Goal: Task Accomplishment & Management: Use online tool/utility

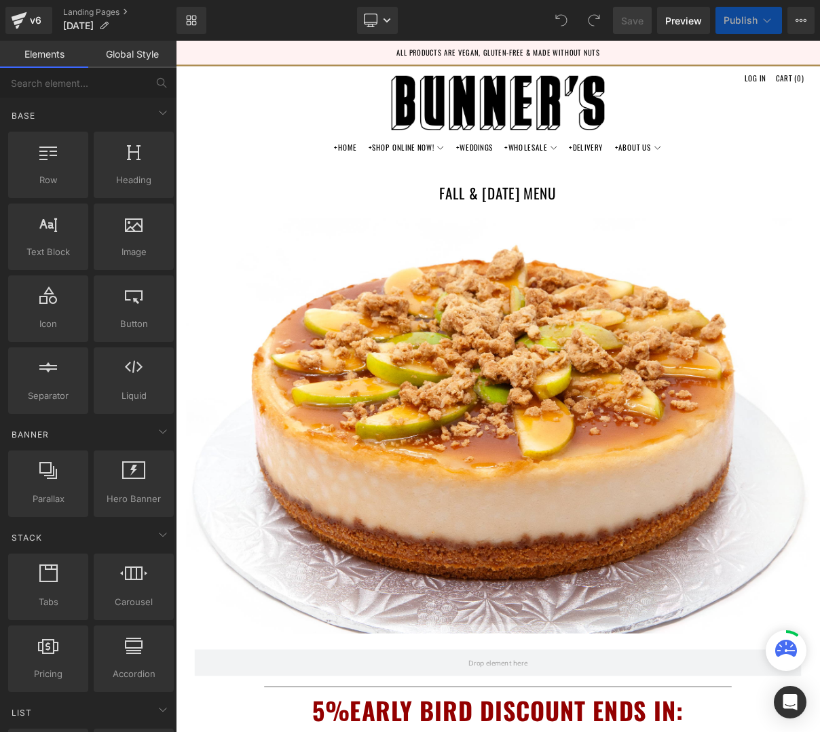
scroll to position [633, 0]
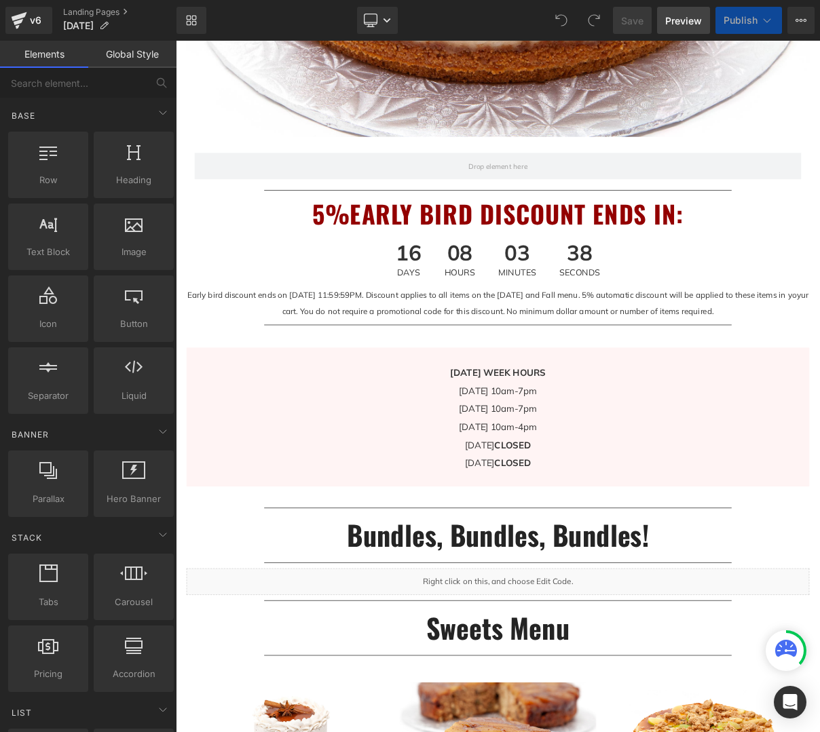
click at [689, 20] on span "Preview" at bounding box center [683, 21] width 37 height 14
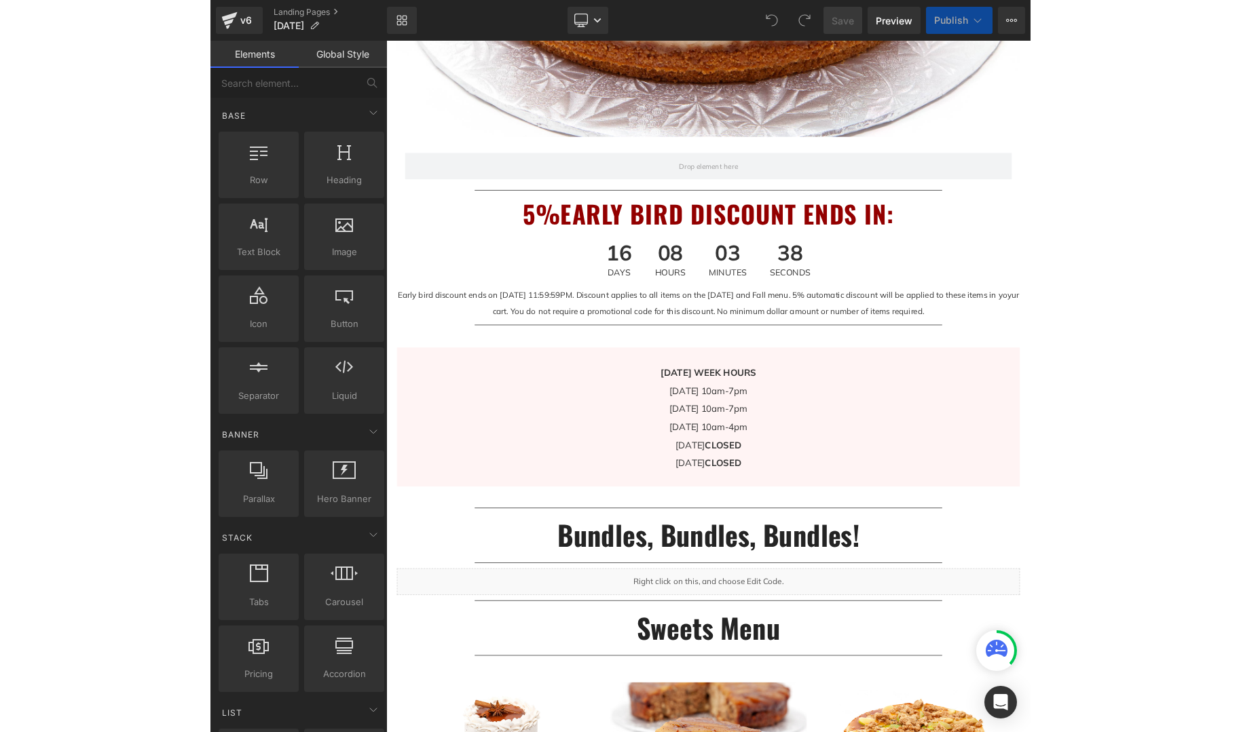
scroll to position [974, 0]
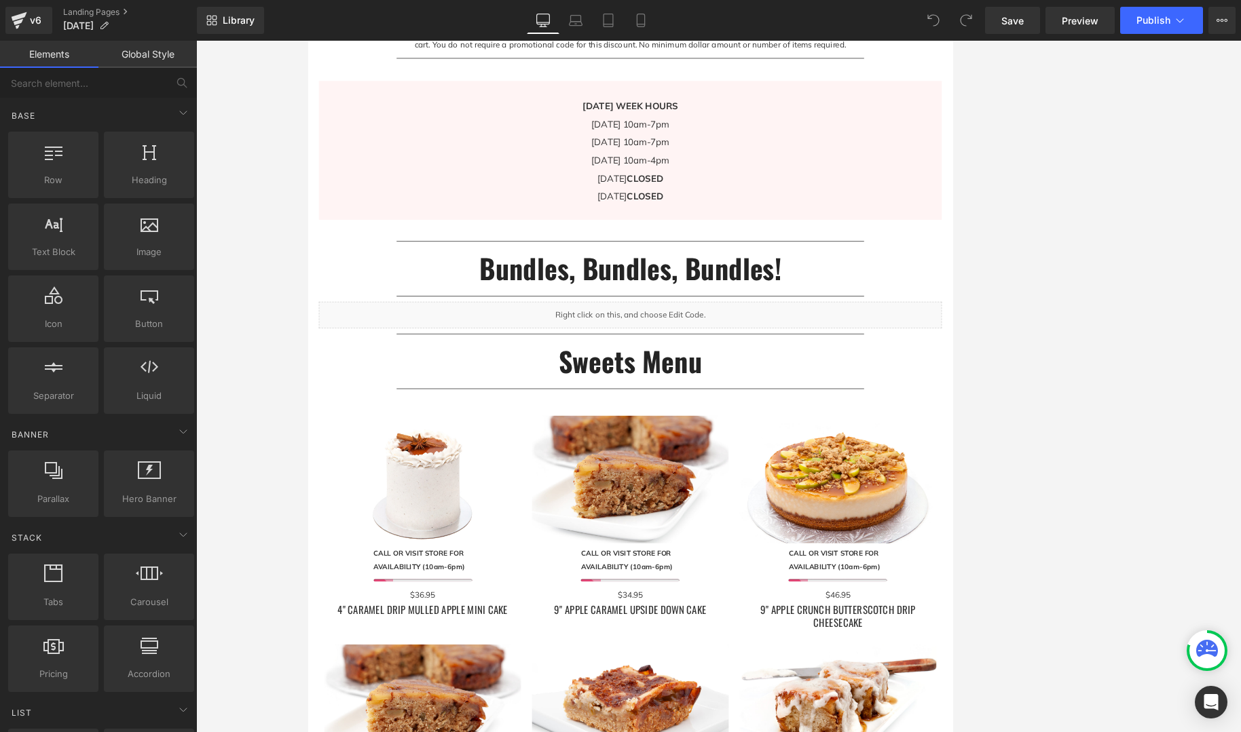
click at [819, 358] on div at bounding box center [718, 387] width 1044 height 692
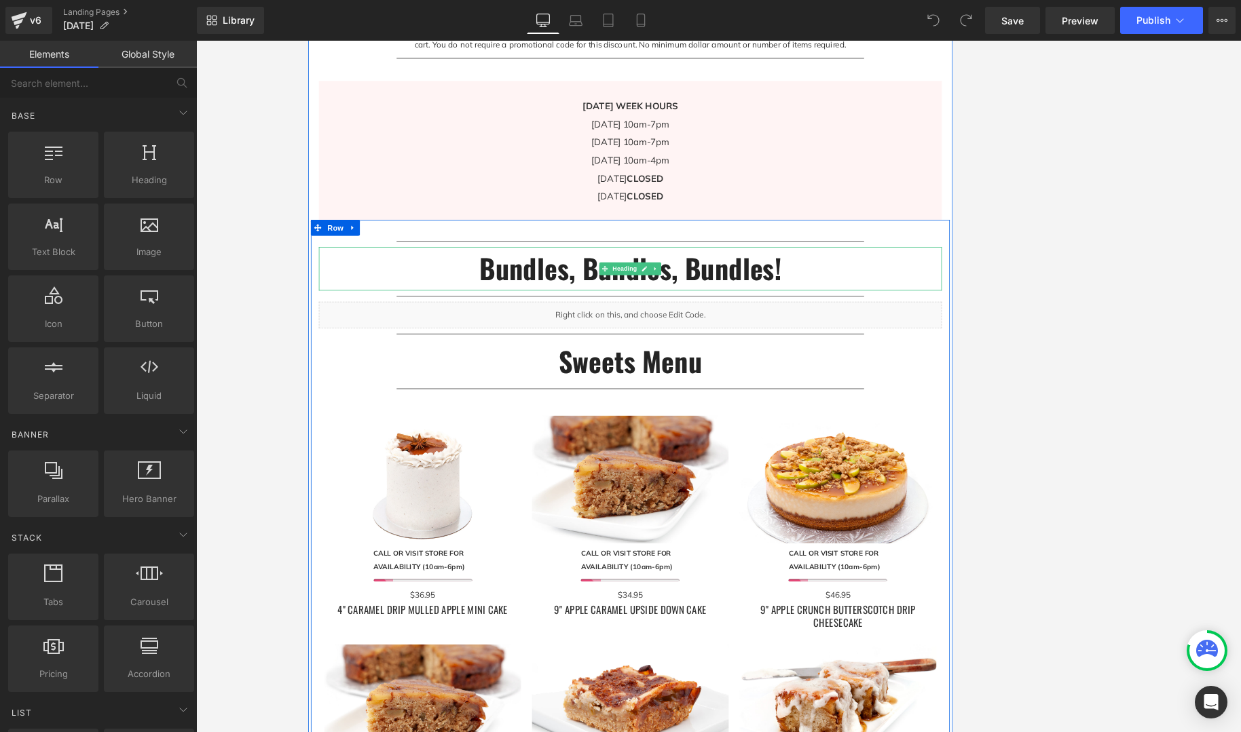
click at [788, 329] on h2 "Bundles, Bundles, Bundles!" at bounding box center [718, 331] width 794 height 56
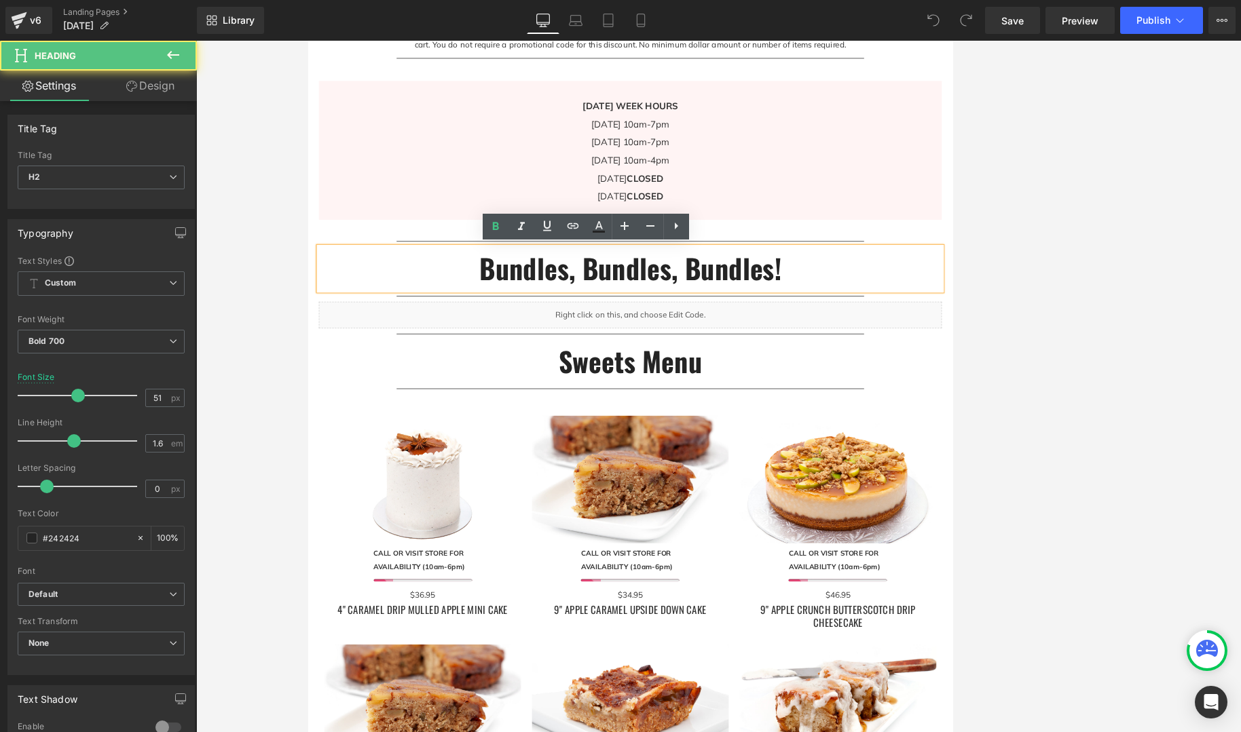
click at [819, 327] on h2 "Bundles, Bundles, Bundles!" at bounding box center [718, 331] width 794 height 56
click at [782, 330] on h2 "Bundles, Bundles, Bundles!" at bounding box center [718, 331] width 794 height 56
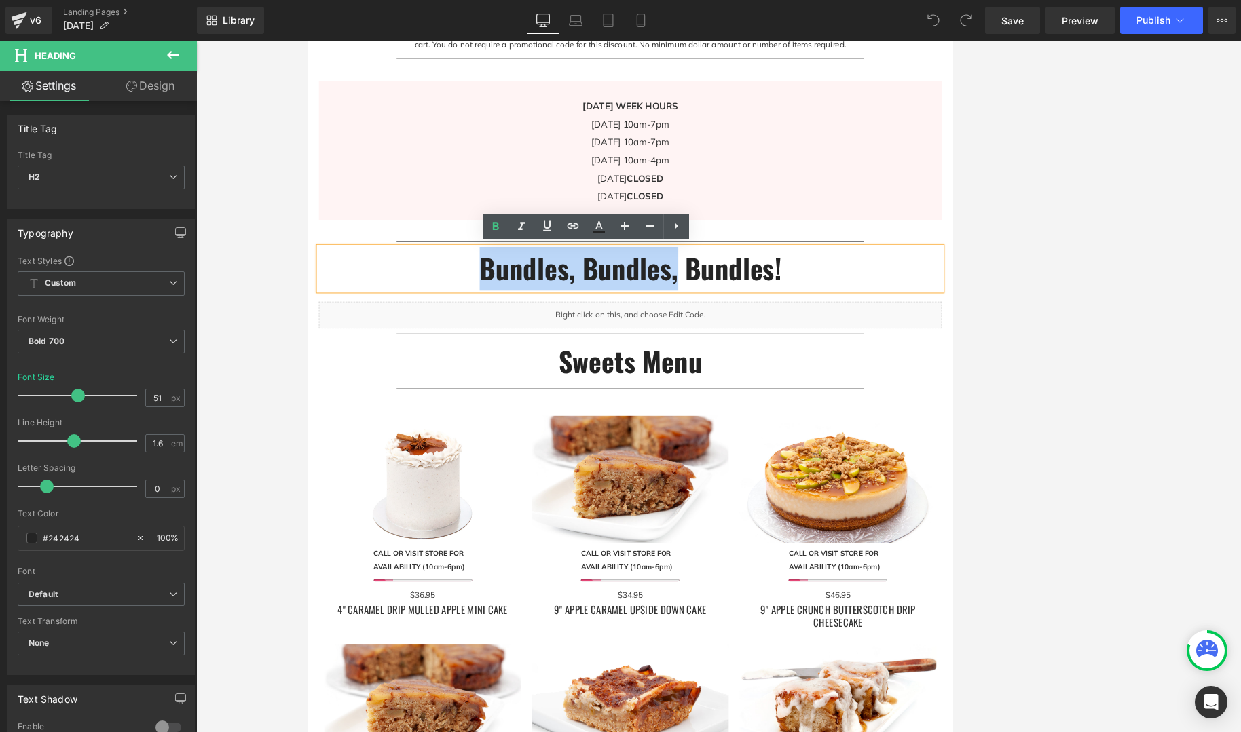
drag, startPoint x: 778, startPoint y: 340, endPoint x: 463, endPoint y: 328, distance: 315.1
click at [463, 328] on h2 "Bundles, Bundles, Bundles!" at bounding box center [718, 331] width 794 height 56
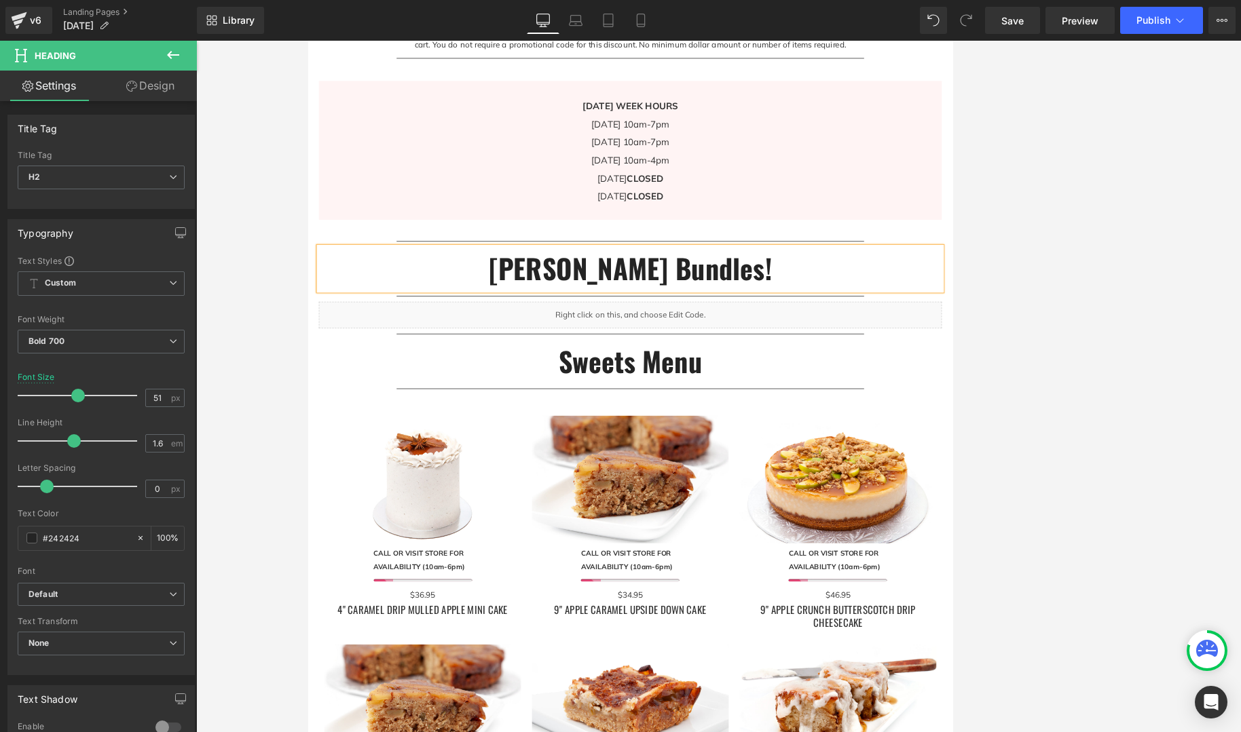
click at [819, 333] on h2 "[PERSON_NAME] Bundles!" at bounding box center [718, 331] width 794 height 56
click at [819, 22] on span "Save" at bounding box center [1012, 21] width 22 height 14
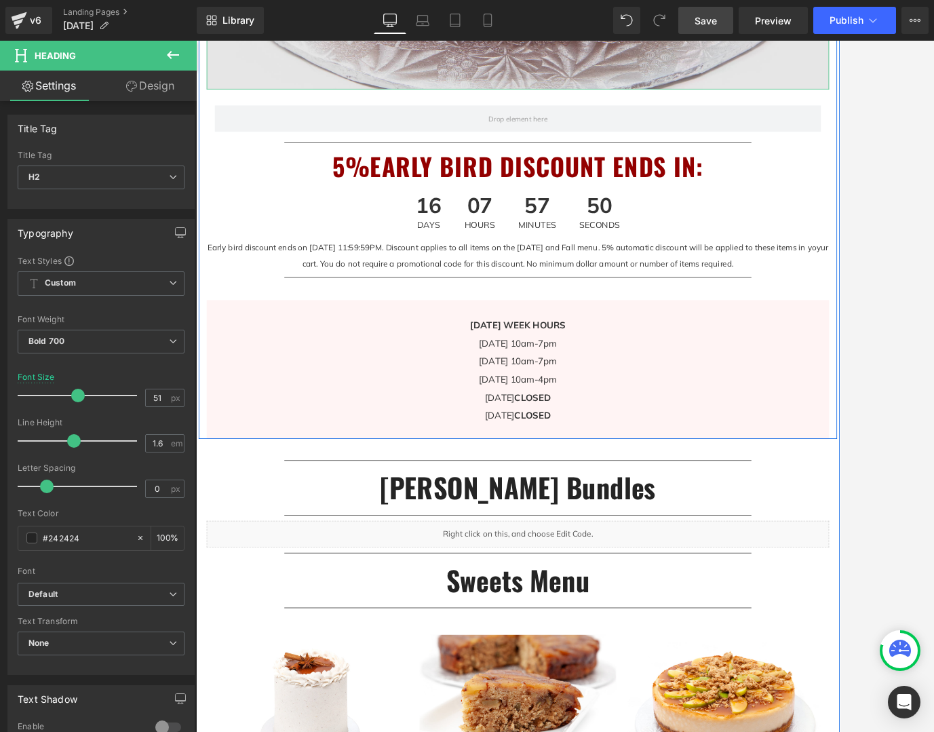
scroll to position [721, 0]
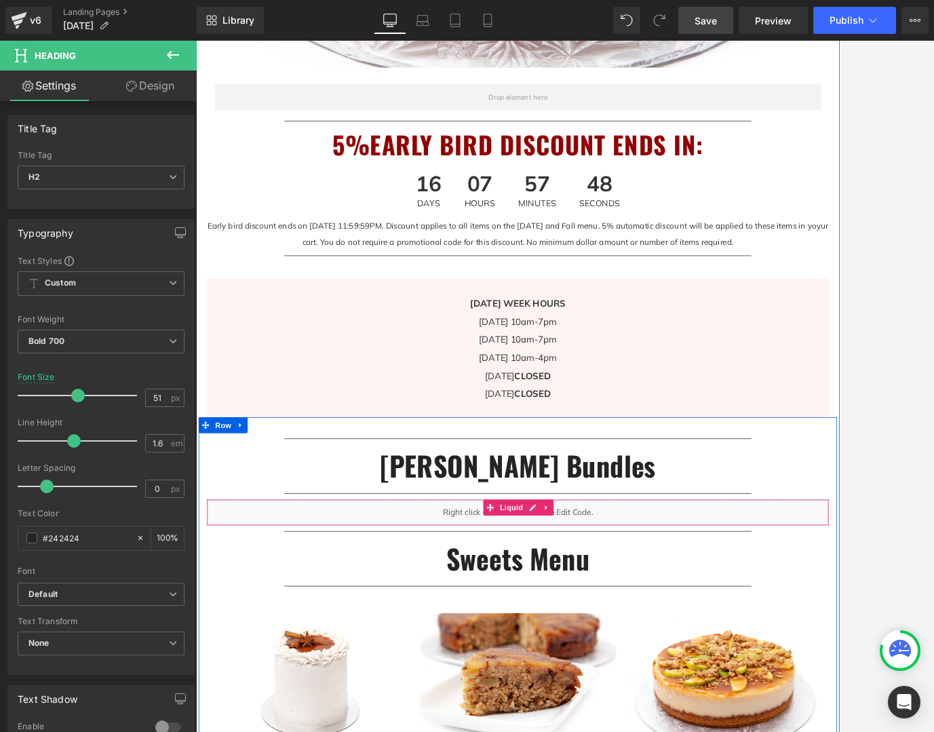
click at [761, 653] on div "Liquid" at bounding box center [607, 643] width 794 height 34
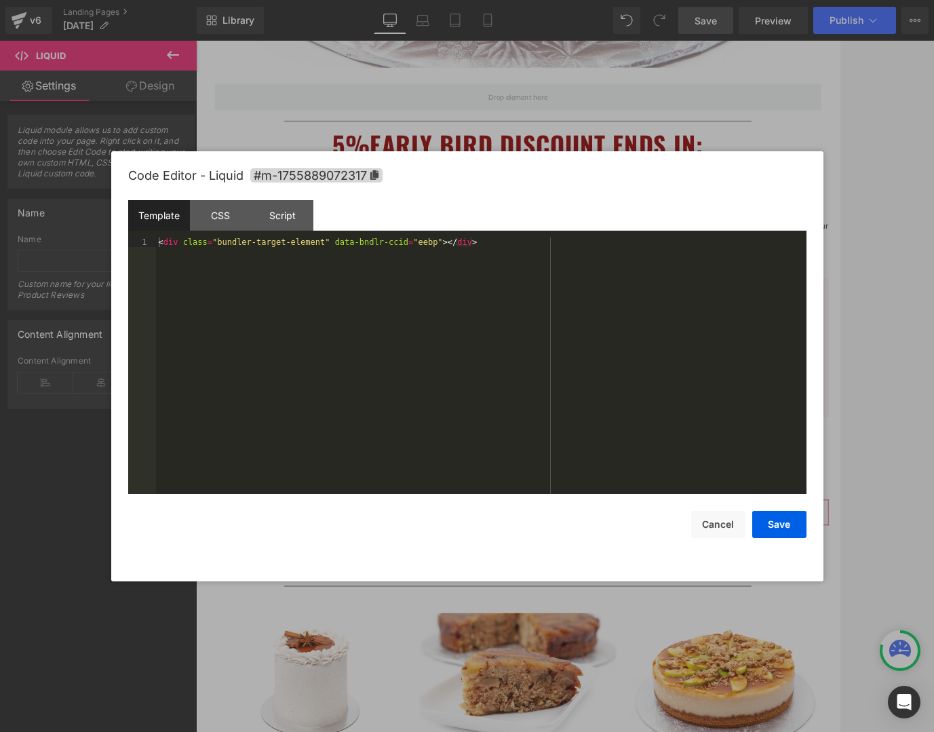
click at [628, 0] on div "You are previewing how the will restyle your page. You can not edit Elements in…" at bounding box center [467, 0] width 934 height 0
click at [448, 300] on div "< div class = "bundler-target-element" data-bndlr-ccid = "eebp" > </ div >" at bounding box center [481, 376] width 651 height 276
drag, startPoint x: 780, startPoint y: 528, endPoint x: 800, endPoint y: 506, distance: 30.3
click at [780, 528] on button "Save" at bounding box center [780, 524] width 54 height 27
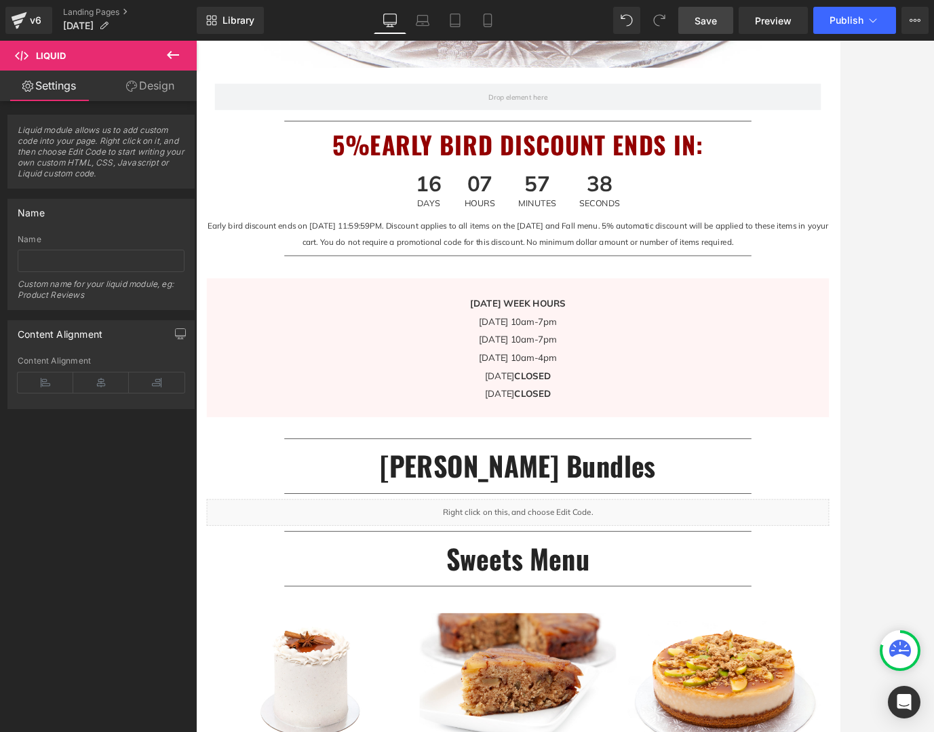
click at [717, 19] on span "Save" at bounding box center [706, 21] width 22 height 14
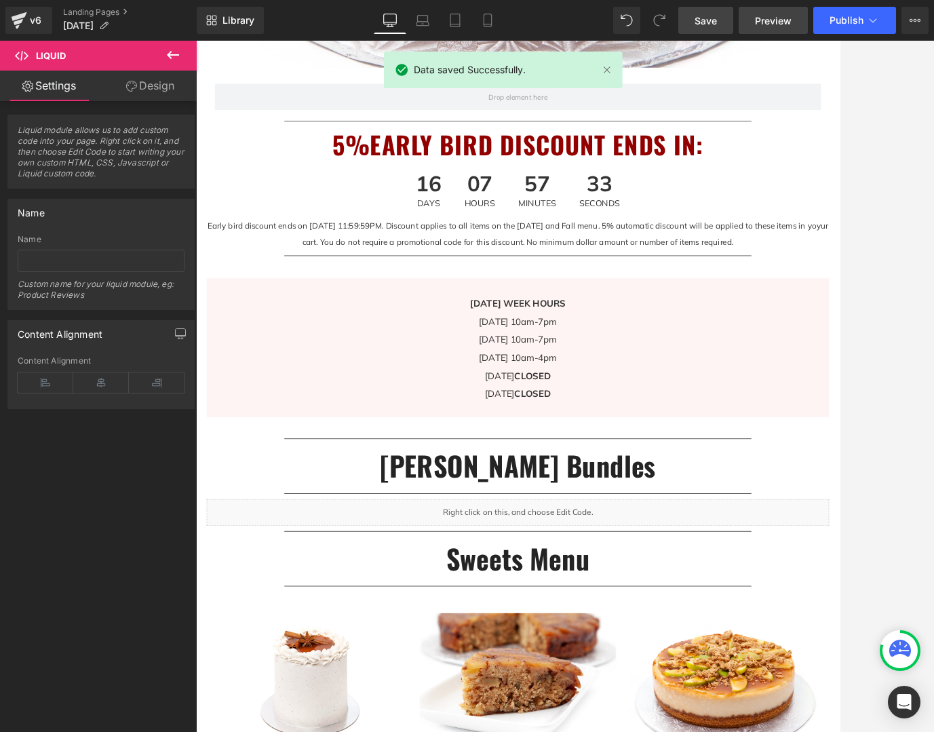
click at [784, 26] on span "Preview" at bounding box center [773, 21] width 37 height 14
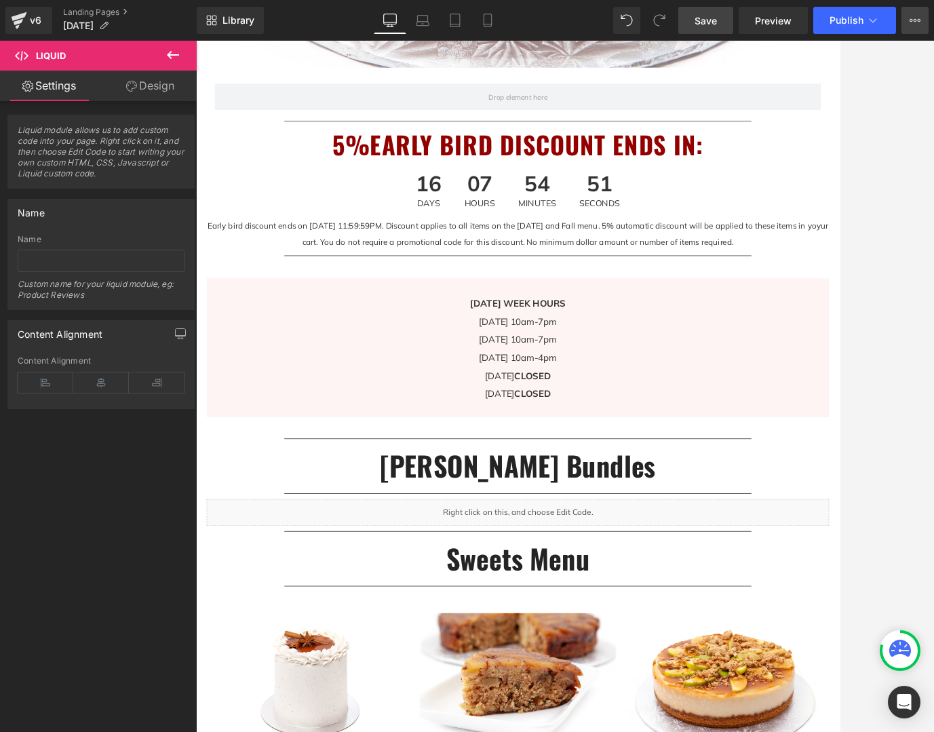
click at [819, 18] on icon at bounding box center [915, 20] width 11 height 11
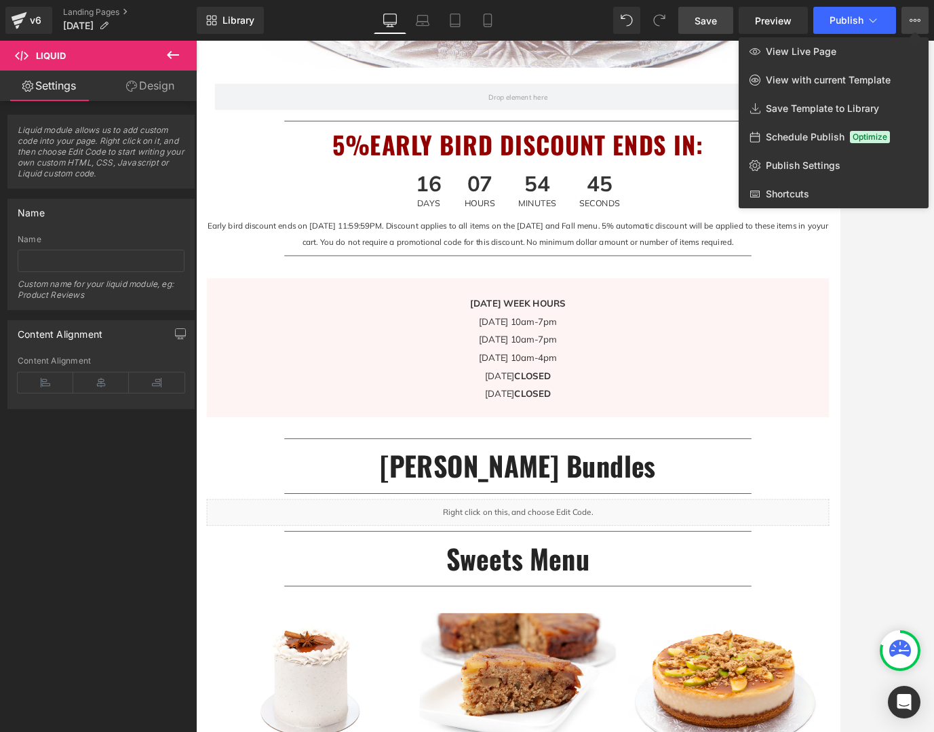
click at [819, 396] on div at bounding box center [565, 387] width 738 height 692
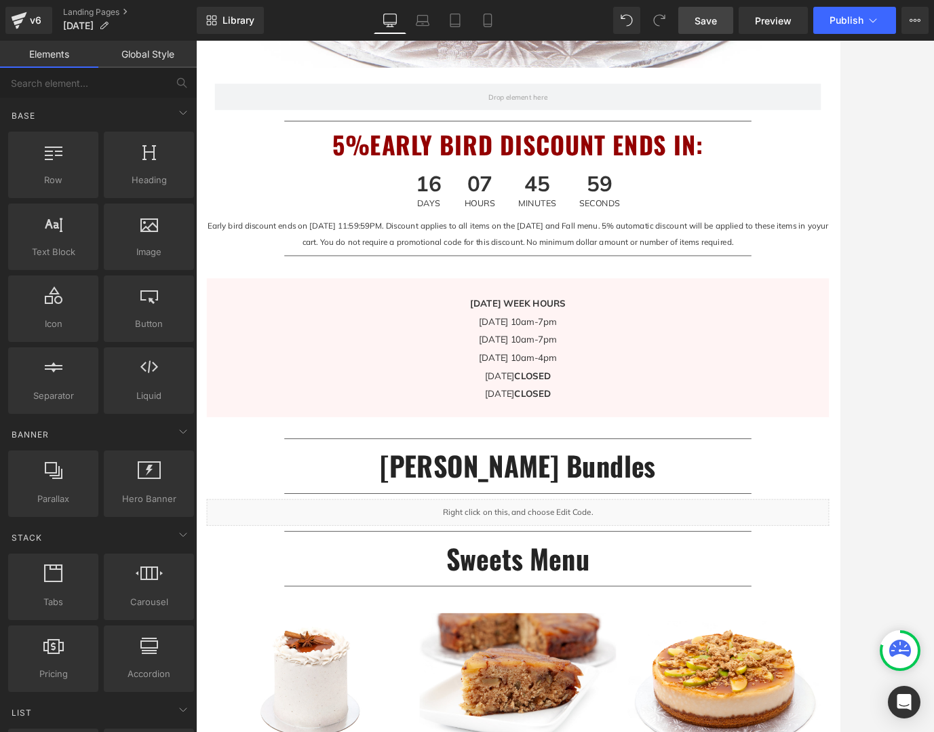
click at [819, 394] on div at bounding box center [565, 387] width 738 height 692
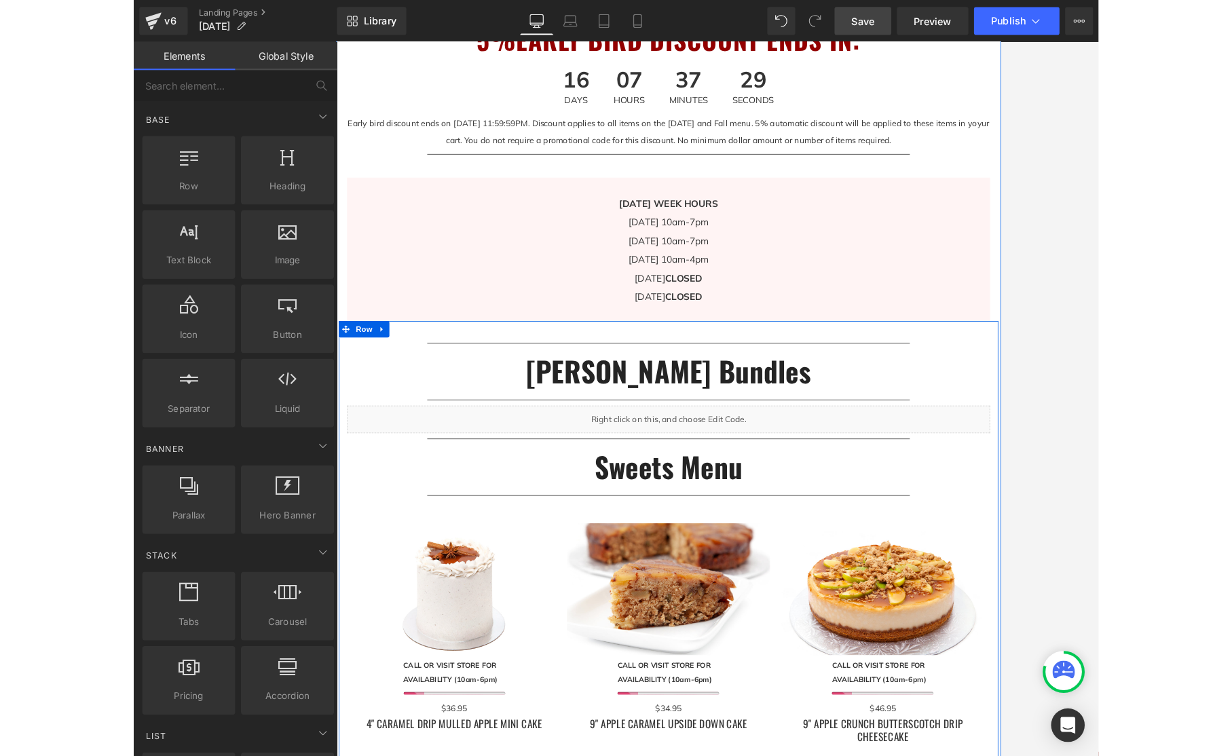
scroll to position [875, 0]
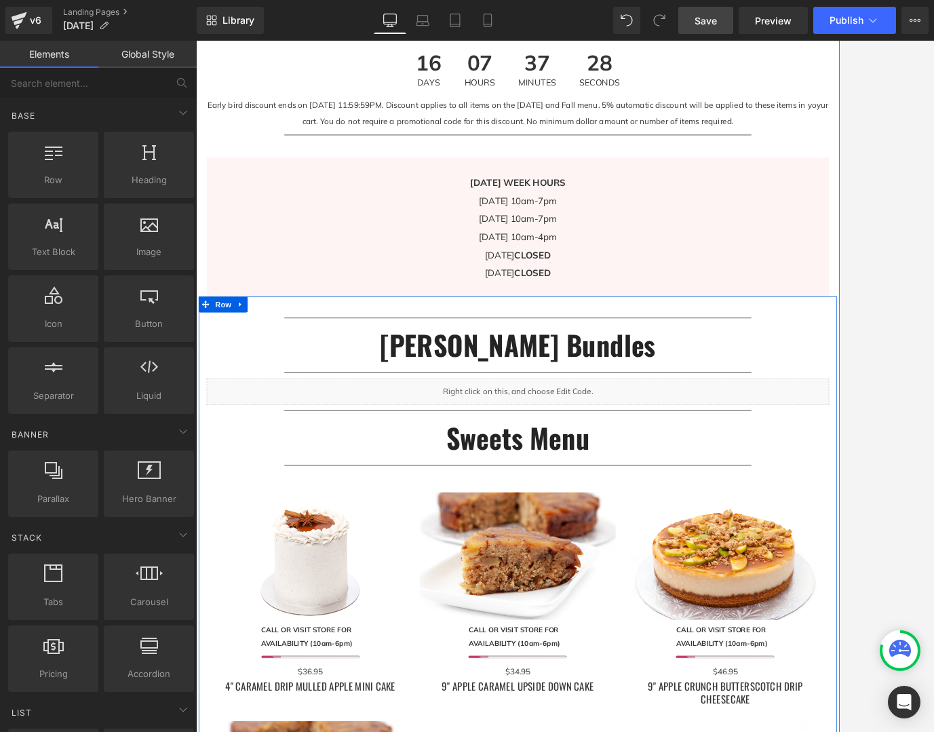
drag, startPoint x: 865, startPoint y: 420, endPoint x: 816, endPoint y: 495, distance: 89.6
click at [819, 420] on h2 "[PERSON_NAME] Bundles" at bounding box center [607, 430] width 794 height 56
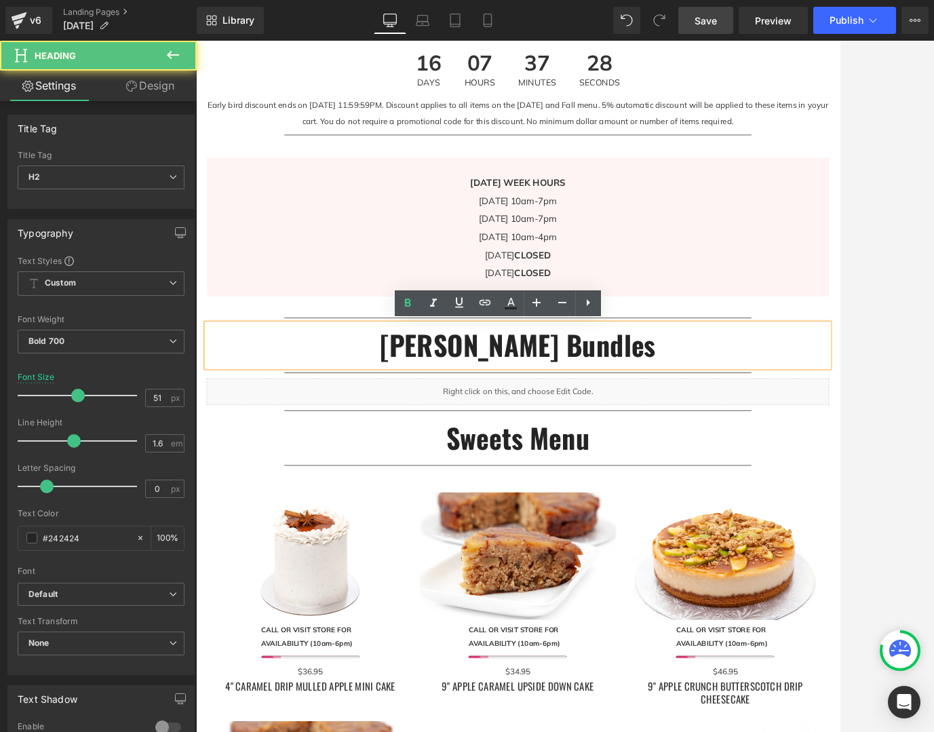
click at [816, 494] on div "Liquid" at bounding box center [607, 489] width 794 height 34
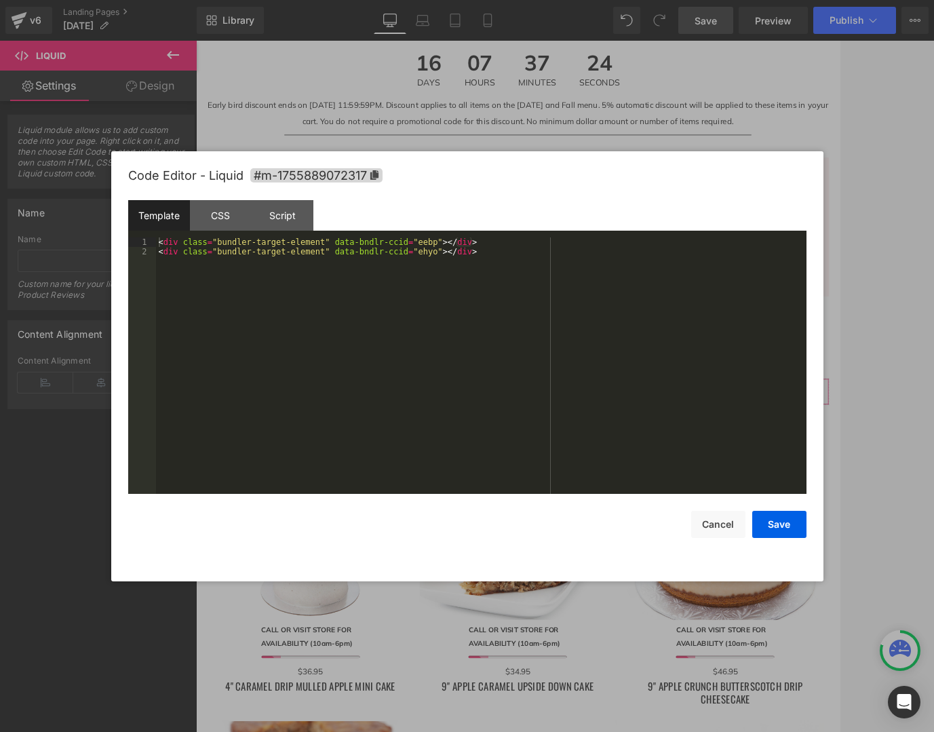
click at [649, 0] on div "You are previewing how the will restyle your page. You can not edit Elements in…" at bounding box center [467, 0] width 934 height 0
drag, startPoint x: 487, startPoint y: 252, endPoint x: 494, endPoint y: 252, distance: 6.8
click at [487, 252] on div "< div class = "bundler-target-element" data-bndlr-ccid = "eebp" > </ div > < di…" at bounding box center [481, 376] width 651 height 276
click at [765, 531] on button "Save" at bounding box center [780, 524] width 54 height 27
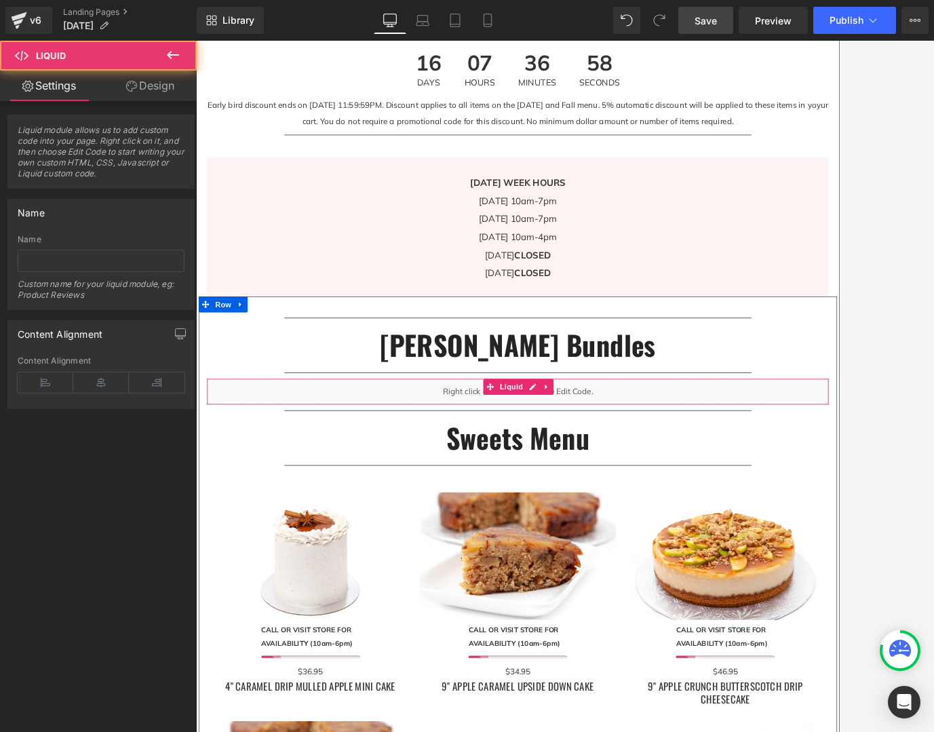
click at [777, 496] on div "Liquid" at bounding box center [607, 489] width 794 height 34
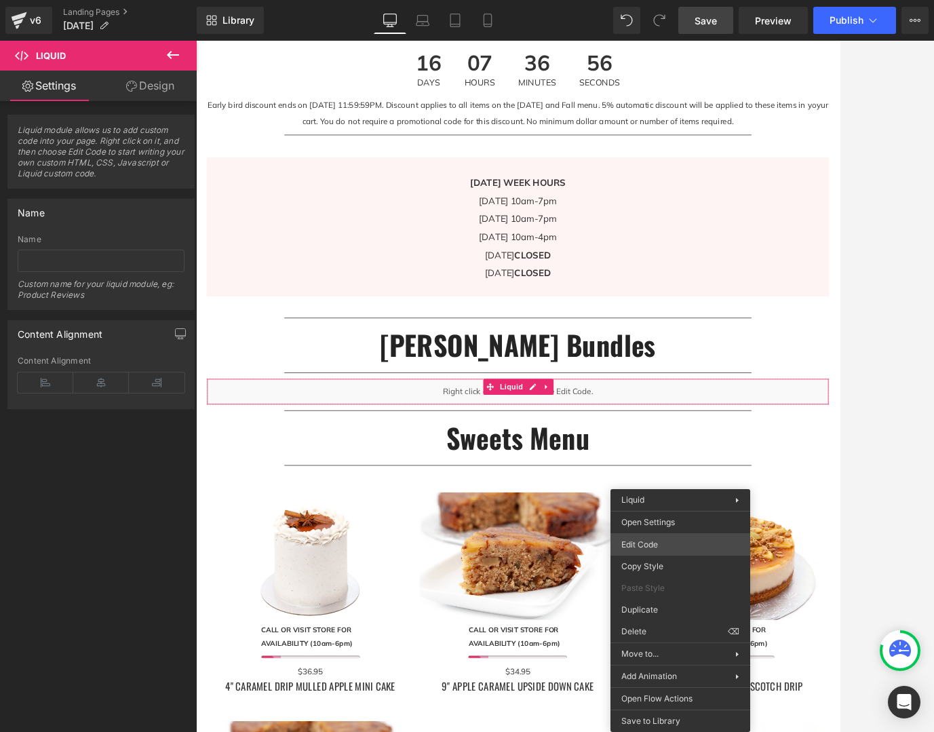
click at [668, 0] on div "You are previewing how the will restyle your page. You can not edit Elements in…" at bounding box center [467, 0] width 934 height 0
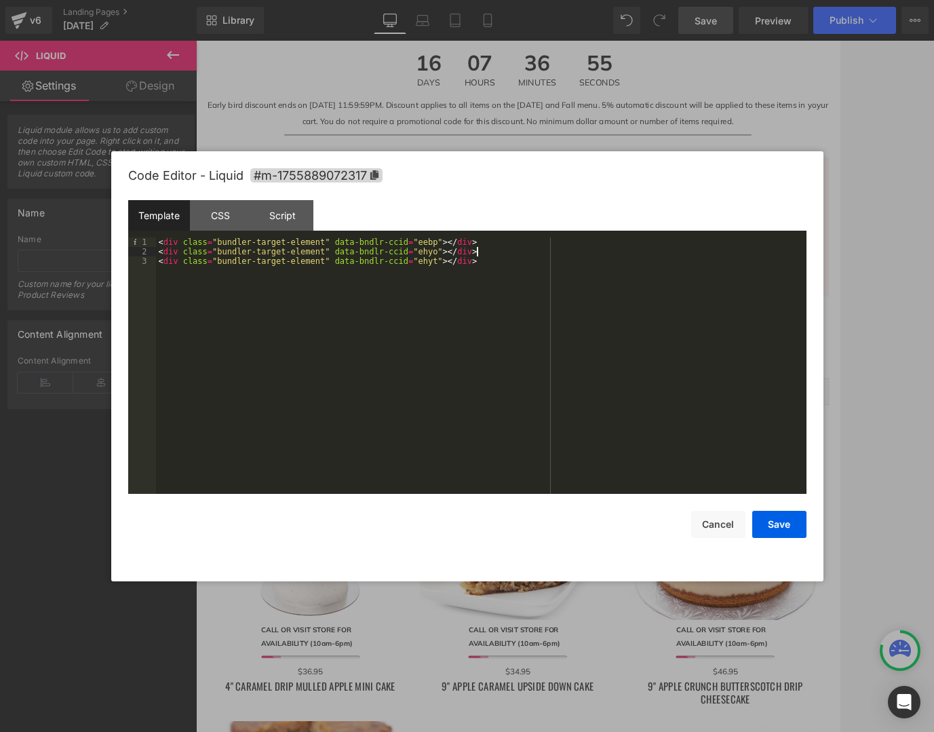
click at [515, 256] on div "< div class = "bundler-target-element" data-bndlr-ccid = "eebp" > </ div > < di…" at bounding box center [481, 376] width 651 height 276
click at [504, 259] on div "< div class = "bundler-target-element" data-bndlr-ccid = "eebp" > </ div > < di…" at bounding box center [481, 376] width 651 height 276
click at [787, 529] on button "Save" at bounding box center [780, 524] width 54 height 27
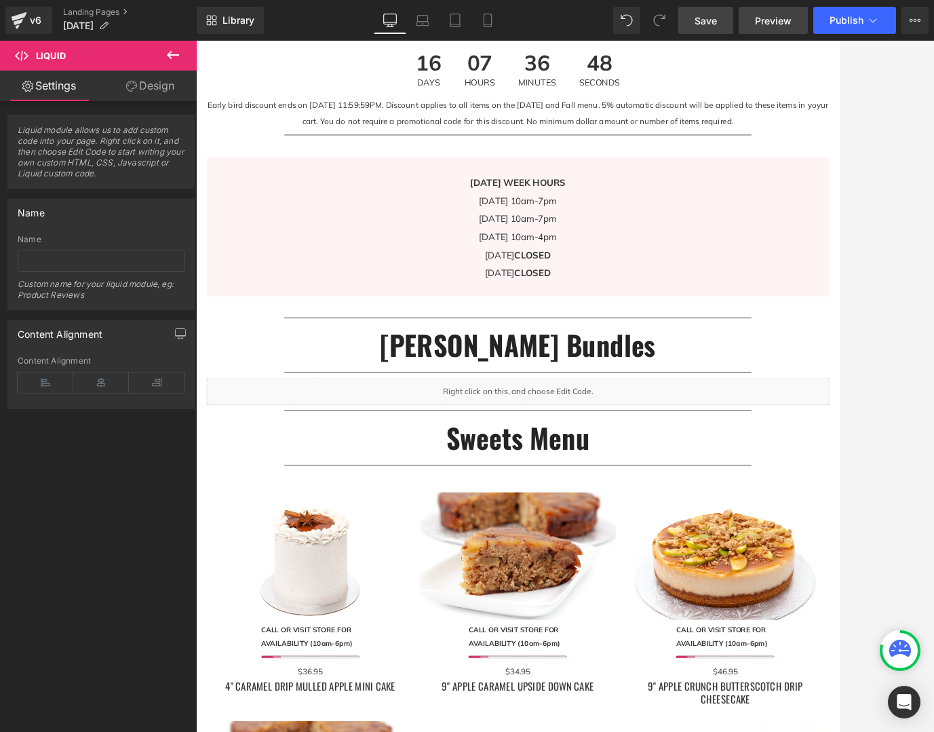
click at [777, 24] on span "Preview" at bounding box center [773, 21] width 37 height 14
click at [712, 25] on span "Save" at bounding box center [706, 21] width 22 height 14
click at [789, 24] on span "Preview" at bounding box center [773, 21] width 37 height 14
